Goal: Task Accomplishment & Management: Manage account settings

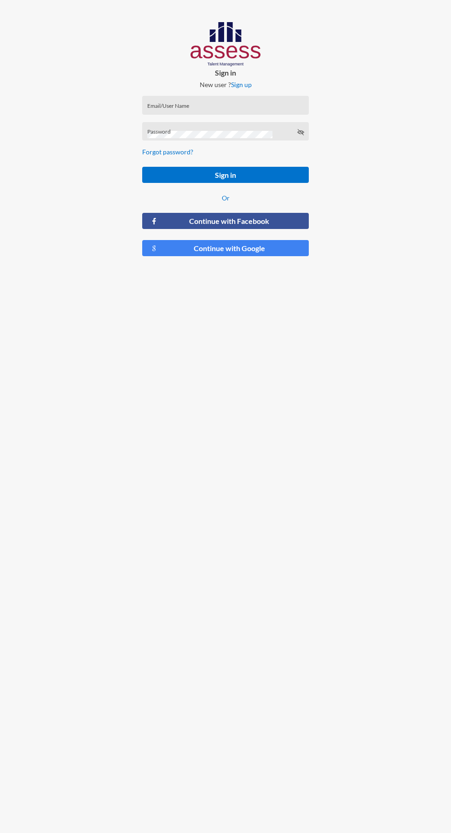
click at [250, 108] on input "Email/User Name" at bounding box center [225, 108] width 157 height 7
type input "[PERSON_NAME][EMAIL_ADDRESS][DOMAIN_NAME]"
click at [142, 167] on button "Sign in" at bounding box center [225, 175] width 167 height 16
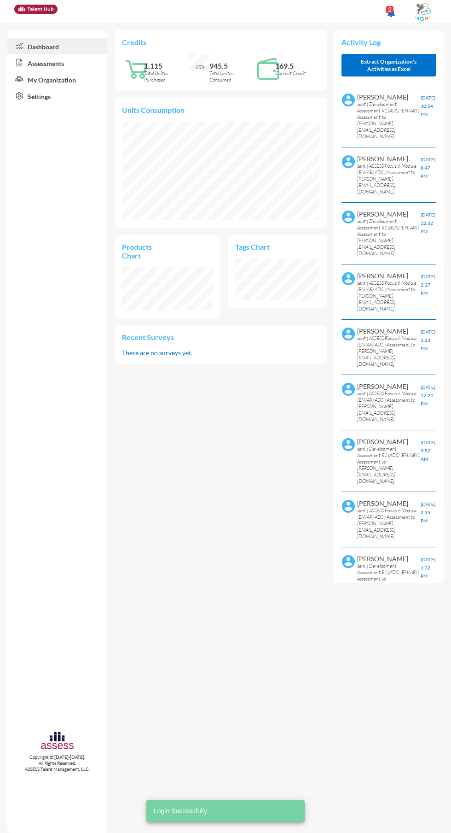
scroll to position [28, 22]
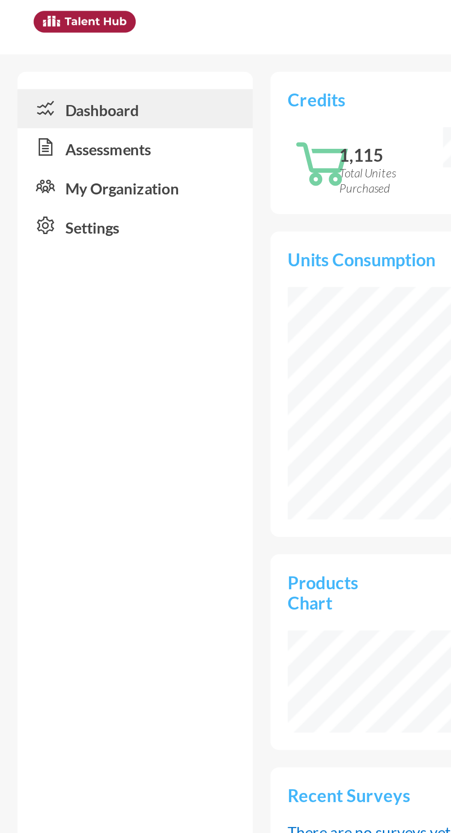
click at [72, 62] on link "Assessments" at bounding box center [57, 62] width 100 height 17
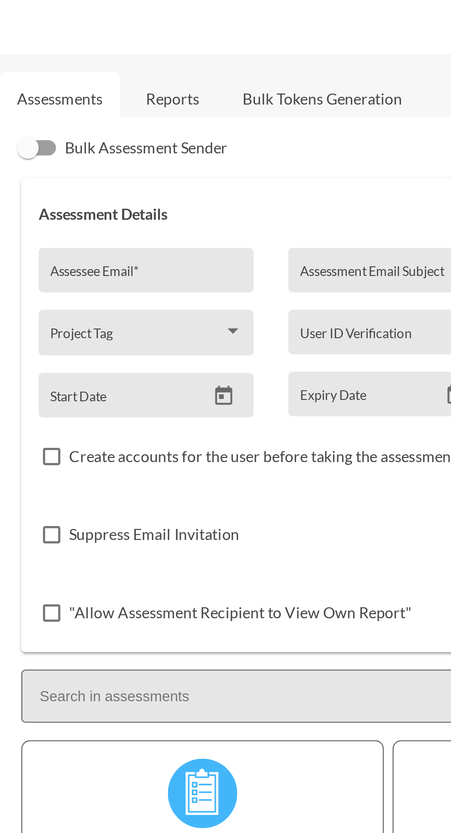
click at [197, 45] on link "Reports" at bounding box center [187, 41] width 37 height 23
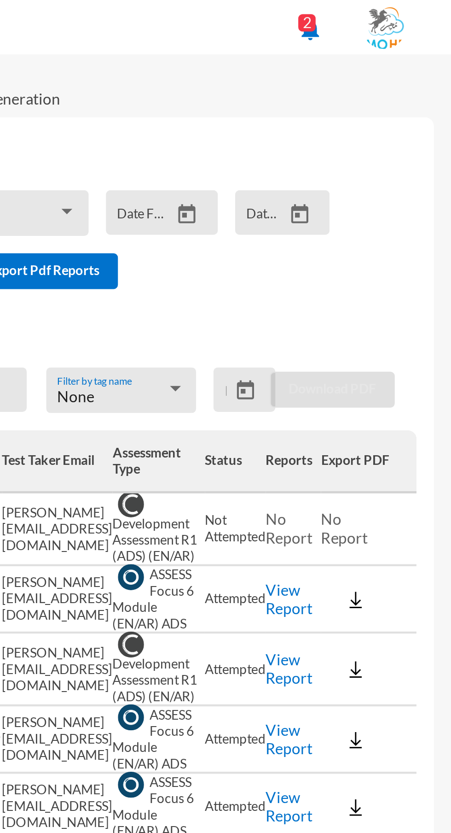
scroll to position [0, 72]
